Goal: Information Seeking & Learning: Learn about a topic

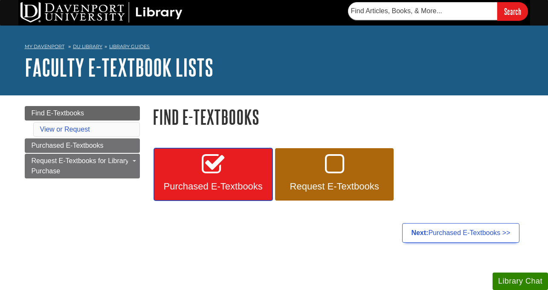
click at [241, 162] on link "Purchased E-Textbooks" at bounding box center [213, 174] width 119 height 53
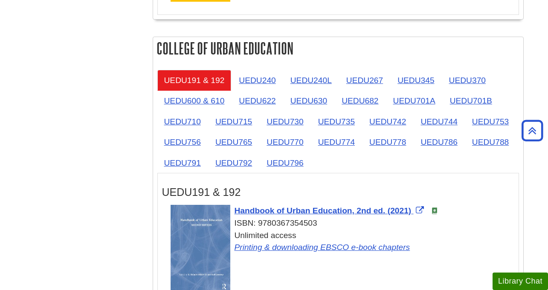
scroll to position [1361, 0]
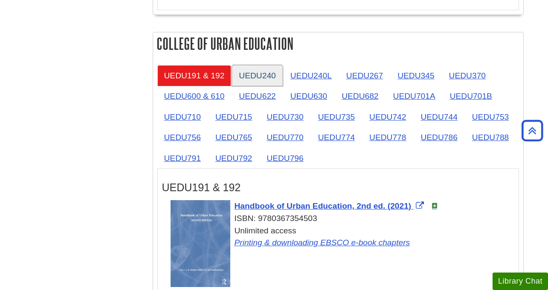
click at [256, 81] on link "UEDU240" at bounding box center [257, 75] width 50 height 21
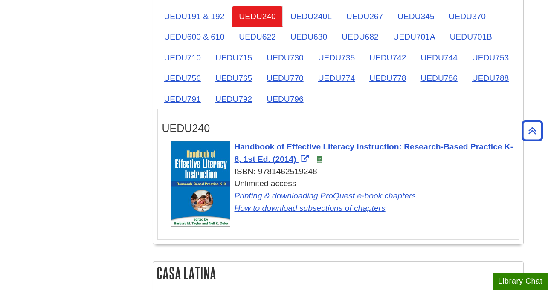
scroll to position [1418, 0]
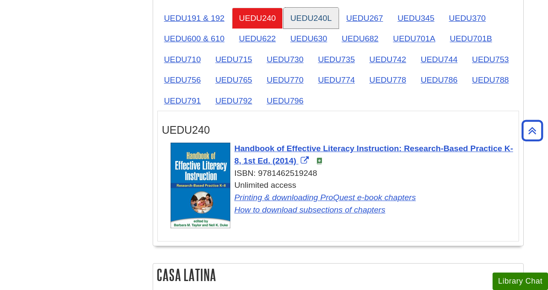
click at [316, 20] on link "UEDU240L" at bounding box center [311, 18] width 55 height 21
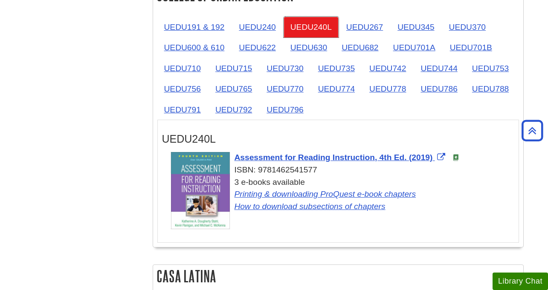
scroll to position [1409, 0]
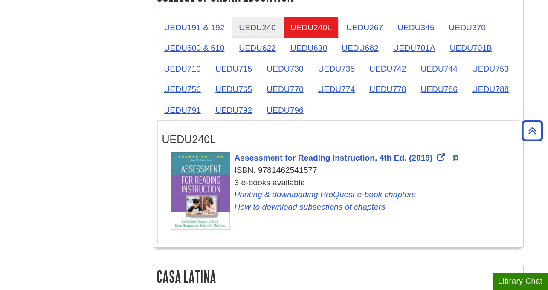
click at [266, 30] on link "UEDU240" at bounding box center [257, 27] width 50 height 21
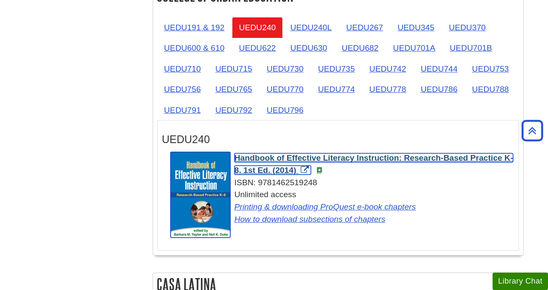
click at [279, 162] on span "Handbook of Effective Literacy Instruction: Research-Based Practice K-8, 1st Ed…" at bounding box center [374, 163] width 279 height 21
